Goal: Navigation & Orientation: Go to known website

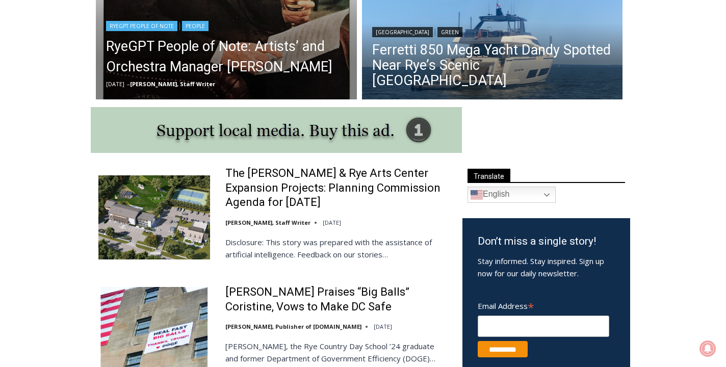
scroll to position [447, 0]
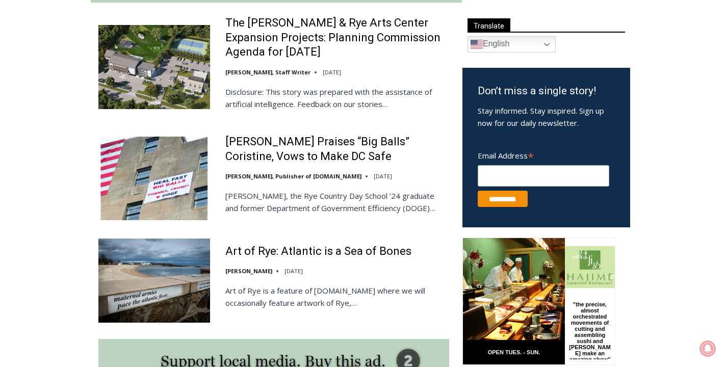
scroll to position [597, 0]
